Goal: Task Accomplishment & Management: Complete application form

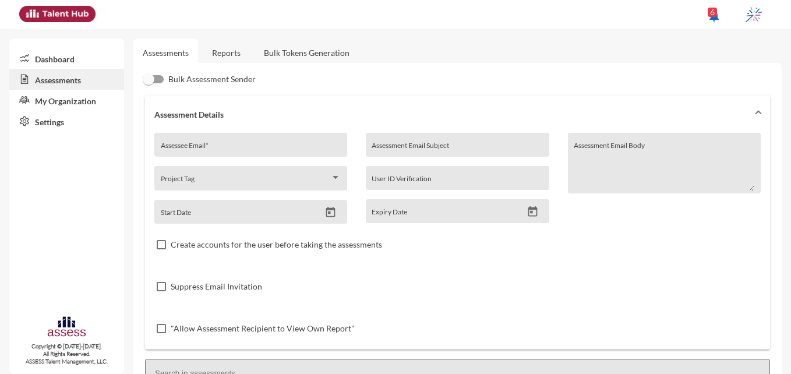
drag, startPoint x: 283, startPoint y: 135, endPoint x: 272, endPoint y: 141, distance: 12.5
click at [272, 141] on div "Assessee Email *" at bounding box center [250, 145] width 193 height 24
click at [272, 141] on div "Assessee Email *" at bounding box center [251, 147] width 181 height 17
paste input "[EMAIL_ADDRESS][DOMAIN_NAME]"
type input "[EMAIL_ADDRESS][DOMAIN_NAME]"
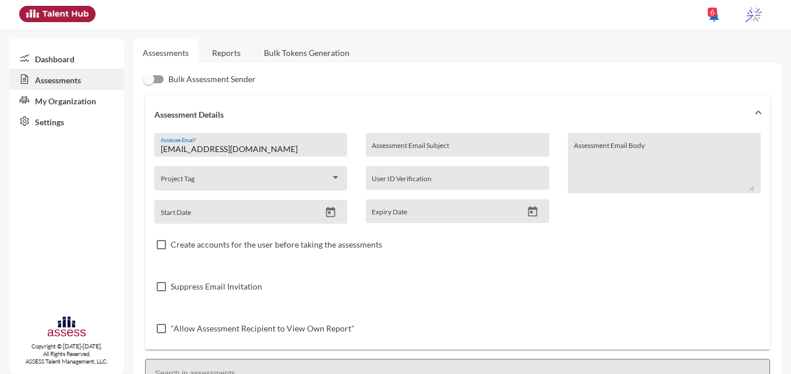
click at [415, 138] on div "Assessment Email Subject" at bounding box center [458, 145] width 184 height 24
click at [433, 146] on input "Assessment Email Subject" at bounding box center [457, 148] width 171 height 9
paste input "Ibnsina Pharma - Development Assessment"
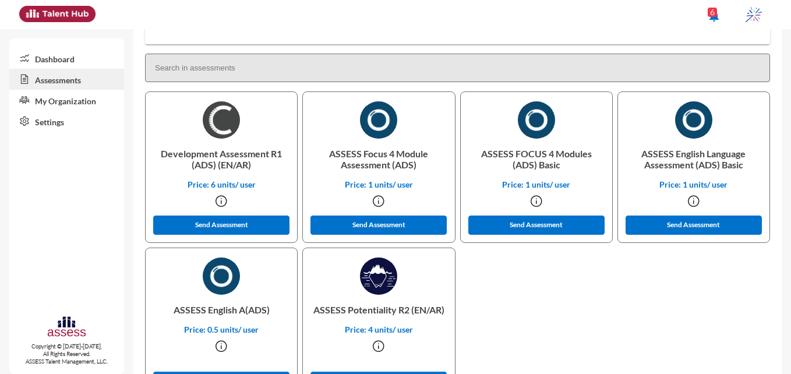
scroll to position [303, 0]
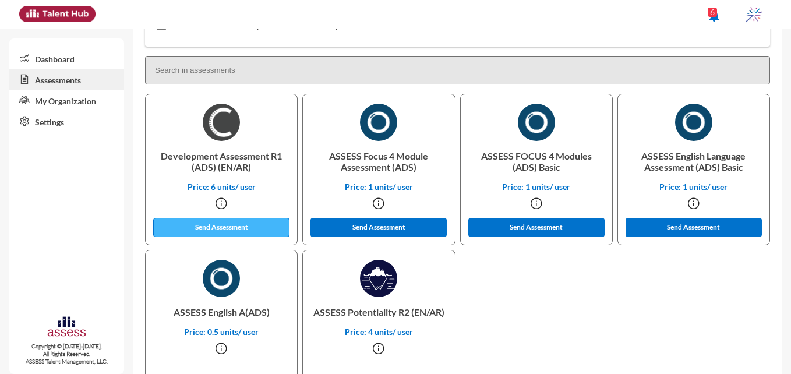
click at [245, 224] on button "Send Assessment" at bounding box center [221, 227] width 136 height 19
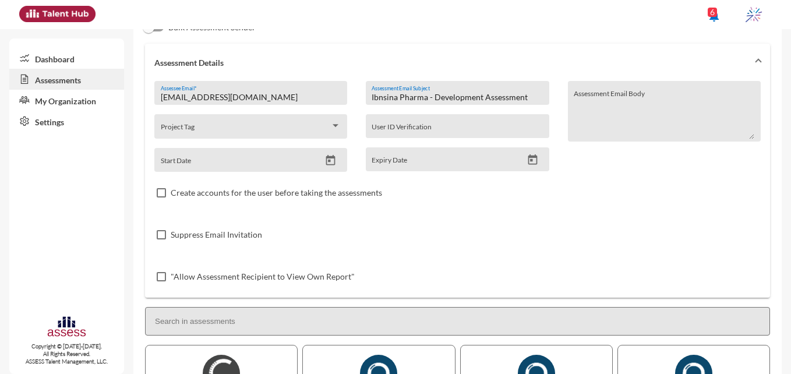
scroll to position [0, 0]
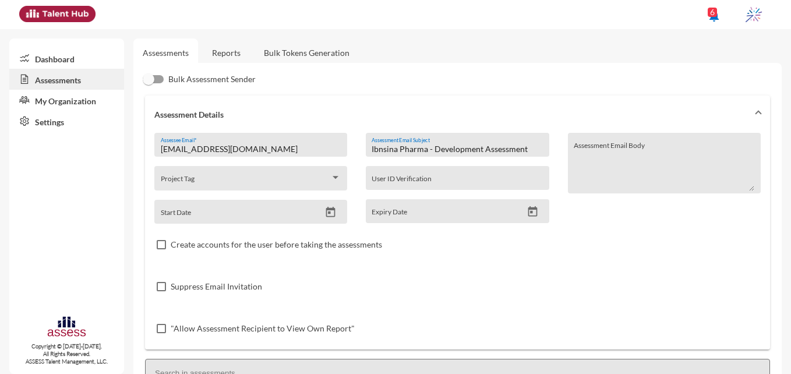
drag, startPoint x: 432, startPoint y: 147, endPoint x: 480, endPoint y: 148, distance: 48.4
click at [480, 148] on input "Ibnsina Pharma - Development Assessment" at bounding box center [457, 148] width 171 height 9
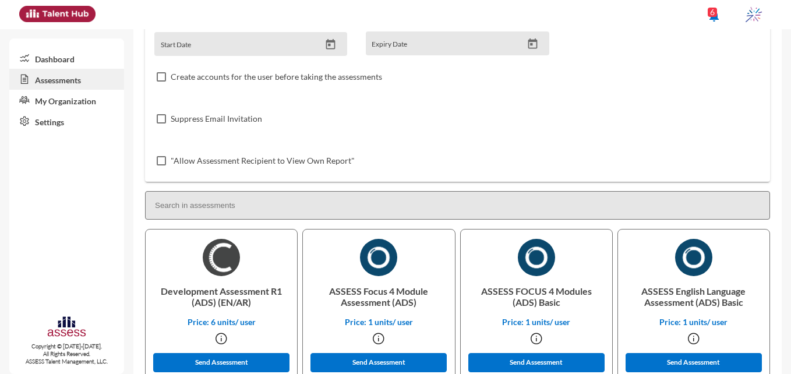
scroll to position [175, 0]
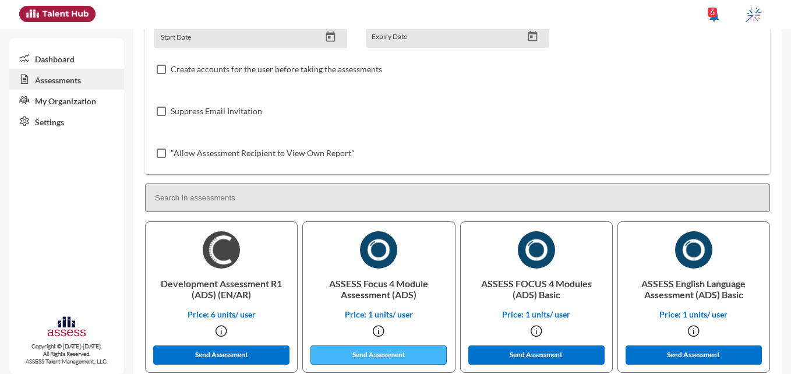
click at [392, 351] on button "Send Assessment" at bounding box center [379, 355] width 136 height 19
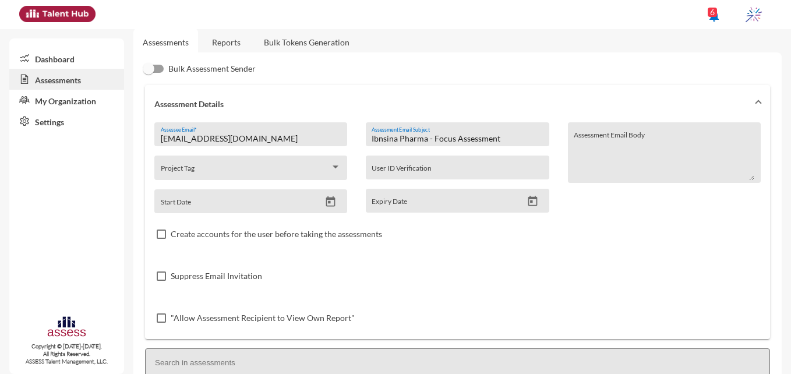
scroll to position [0, 0]
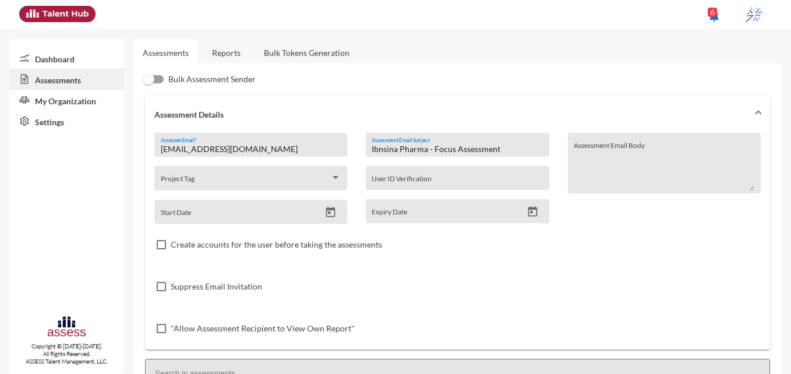
drag, startPoint x: 453, startPoint y: 149, endPoint x: 431, endPoint y: 150, distance: 22.1
click at [431, 150] on input "Ibnsina Pharma - Focus Assessment" at bounding box center [457, 148] width 171 height 9
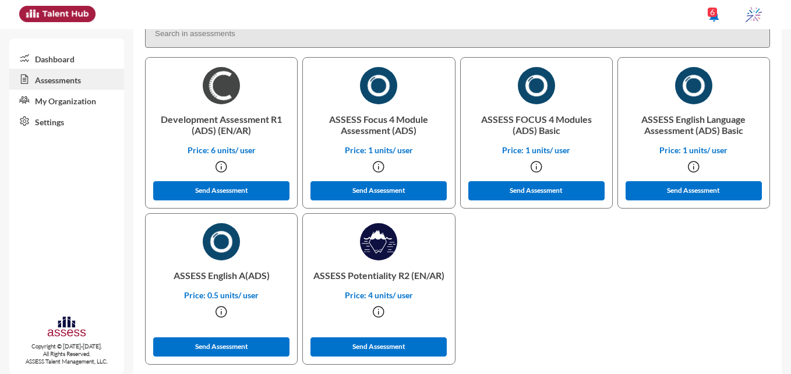
scroll to position [354, 0]
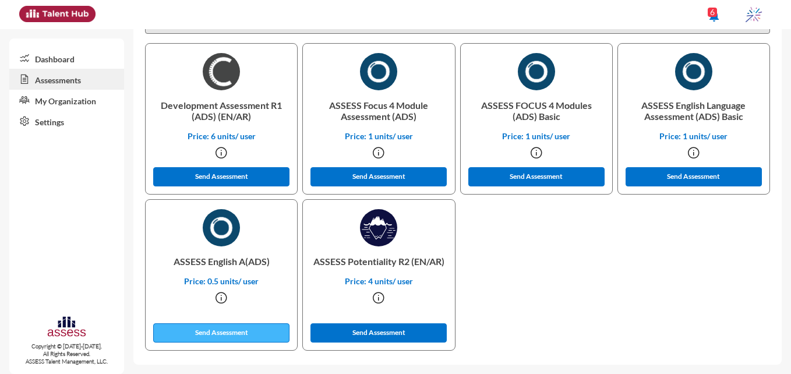
type input "Ibnsina Pharma - English Assessment"
click at [232, 333] on button "Send Assessment" at bounding box center [221, 332] width 136 height 19
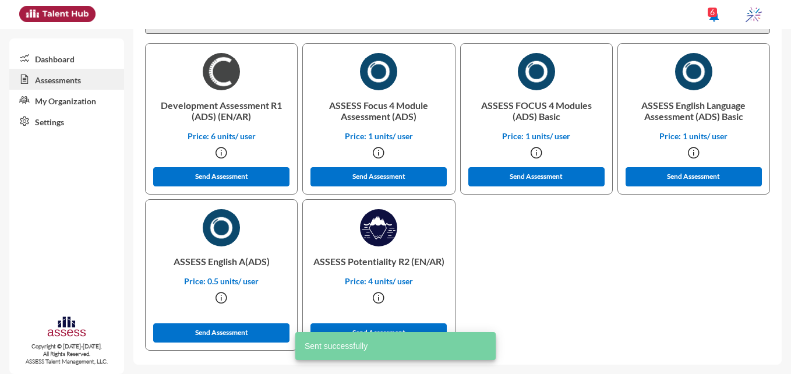
scroll to position [0, 0]
